Goal: Task Accomplishment & Management: Complete application form

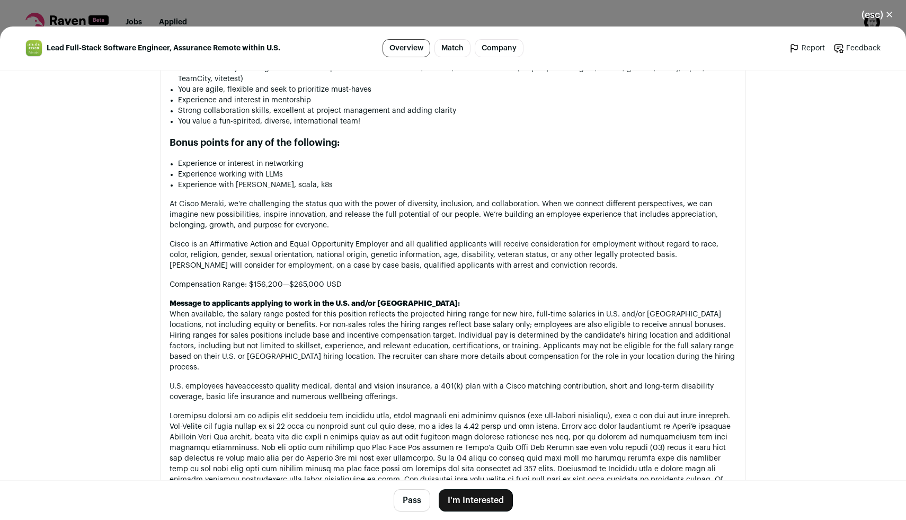
scroll to position [1024, 0]
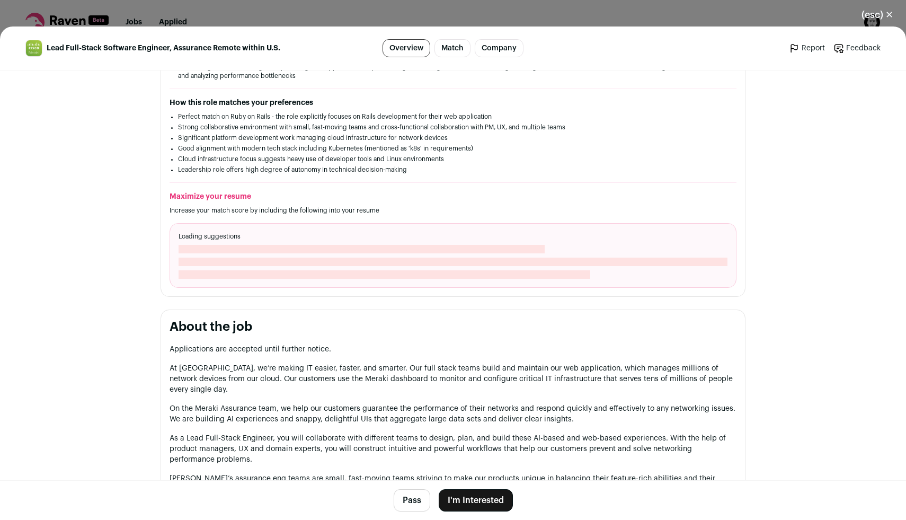
scroll to position [389, 0]
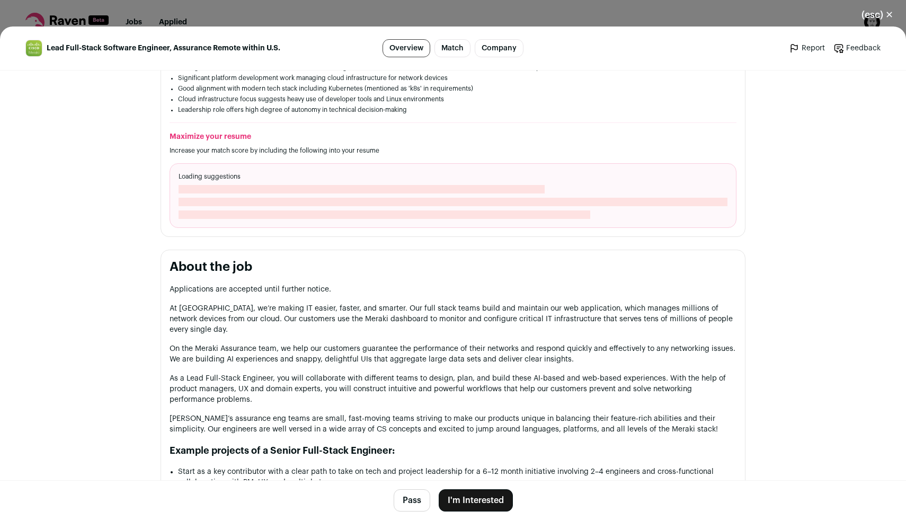
click at [469, 499] on button "I'm Interested" at bounding box center [476, 500] width 74 height 22
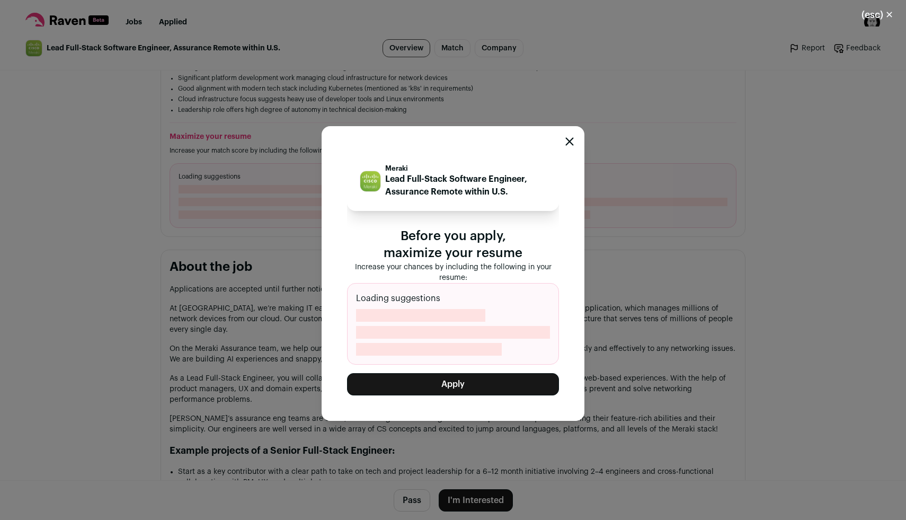
click at [486, 385] on button "Apply" at bounding box center [453, 384] width 212 height 22
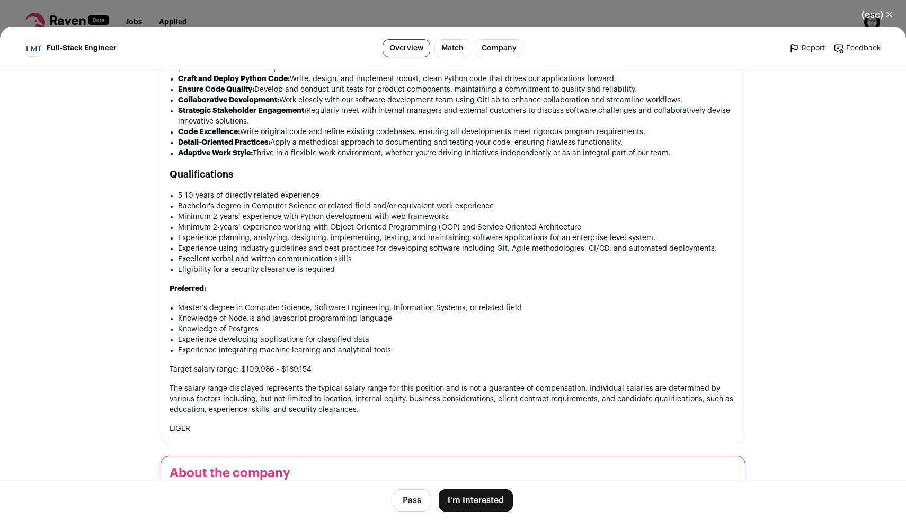
scroll to position [736, 0]
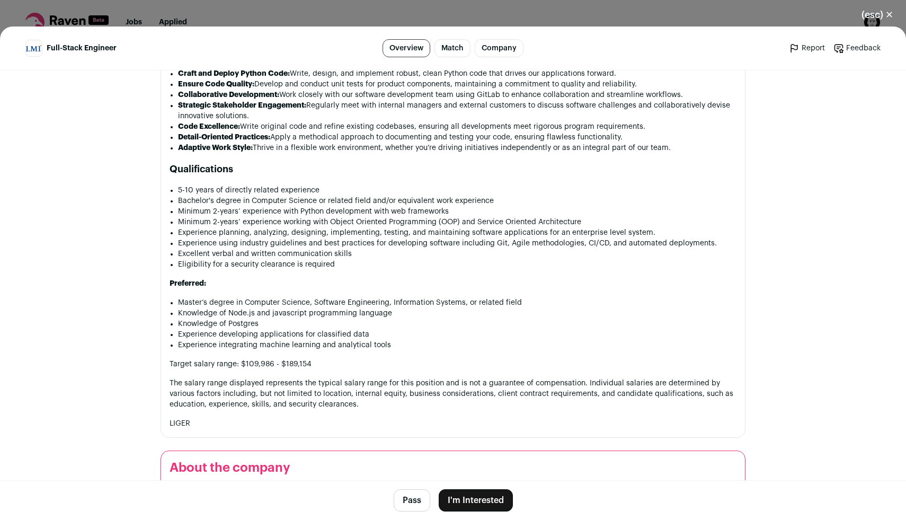
click at [478, 500] on button "I'm Interested" at bounding box center [476, 500] width 74 height 22
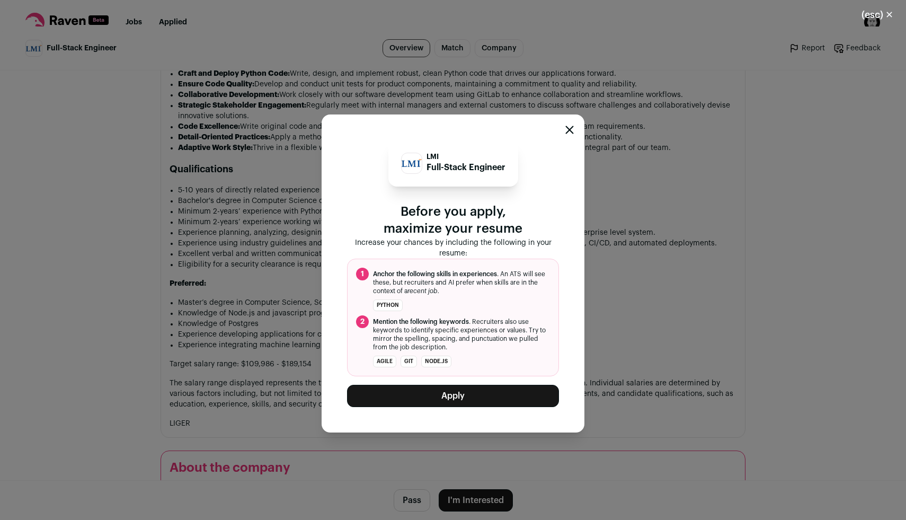
click at [485, 394] on button "Apply" at bounding box center [453, 396] width 212 height 22
